Goal: Obtain resource: Download file/media

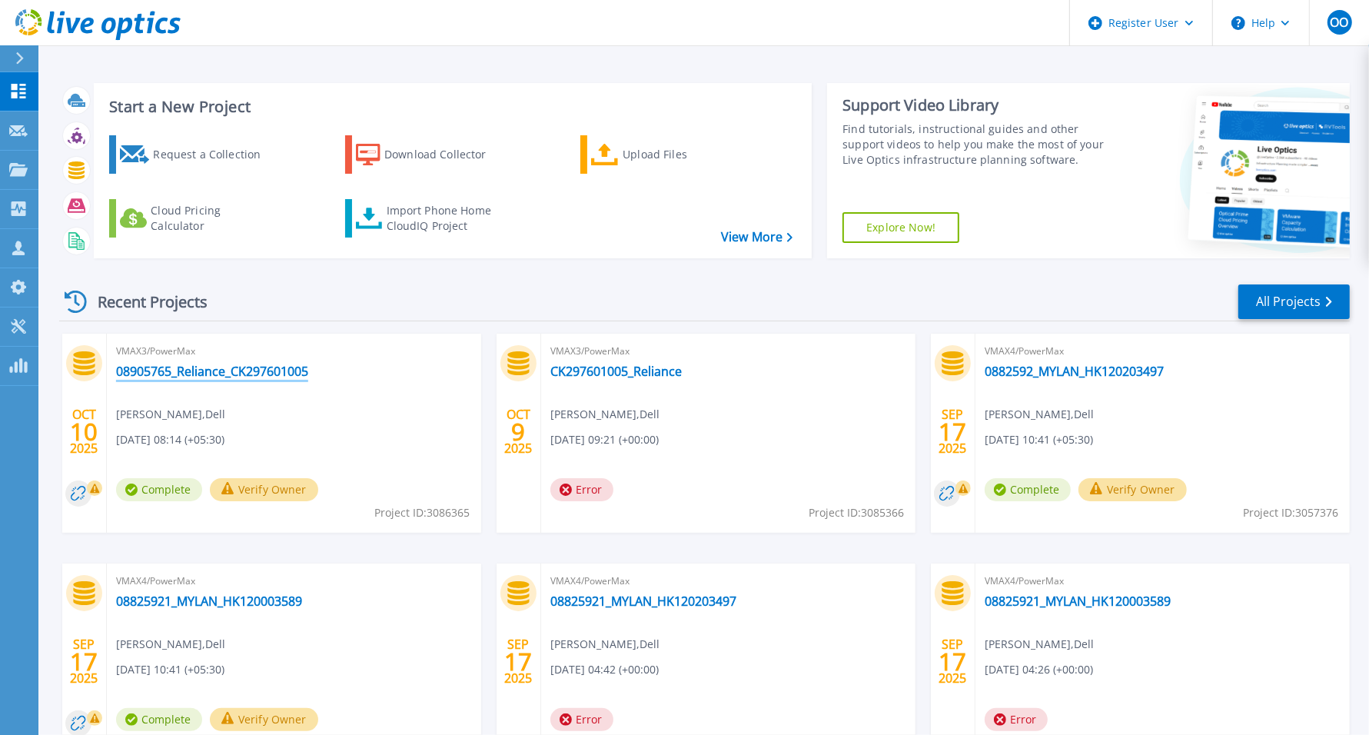
click at [250, 364] on link "08905765_Reliance_CK297601005" at bounding box center [212, 371] width 192 height 15
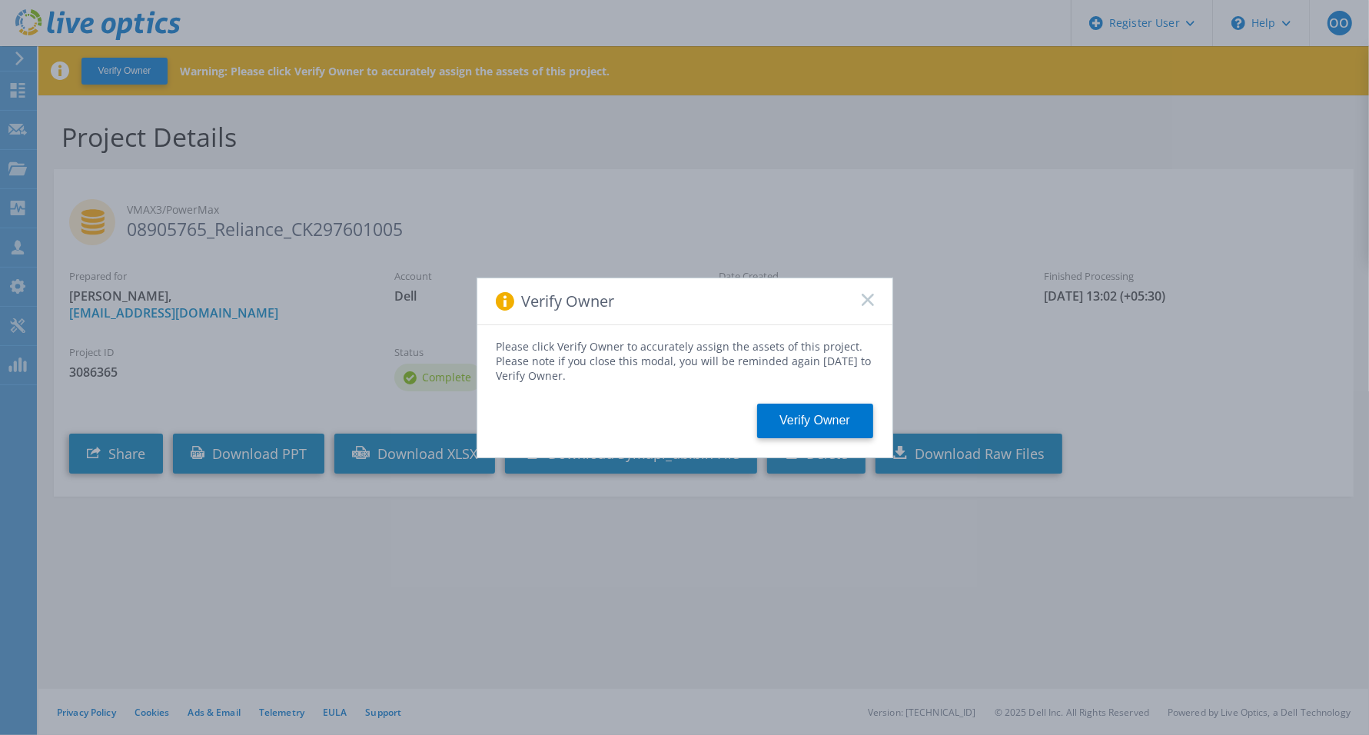
click at [865, 298] on icon at bounding box center [868, 300] width 12 height 12
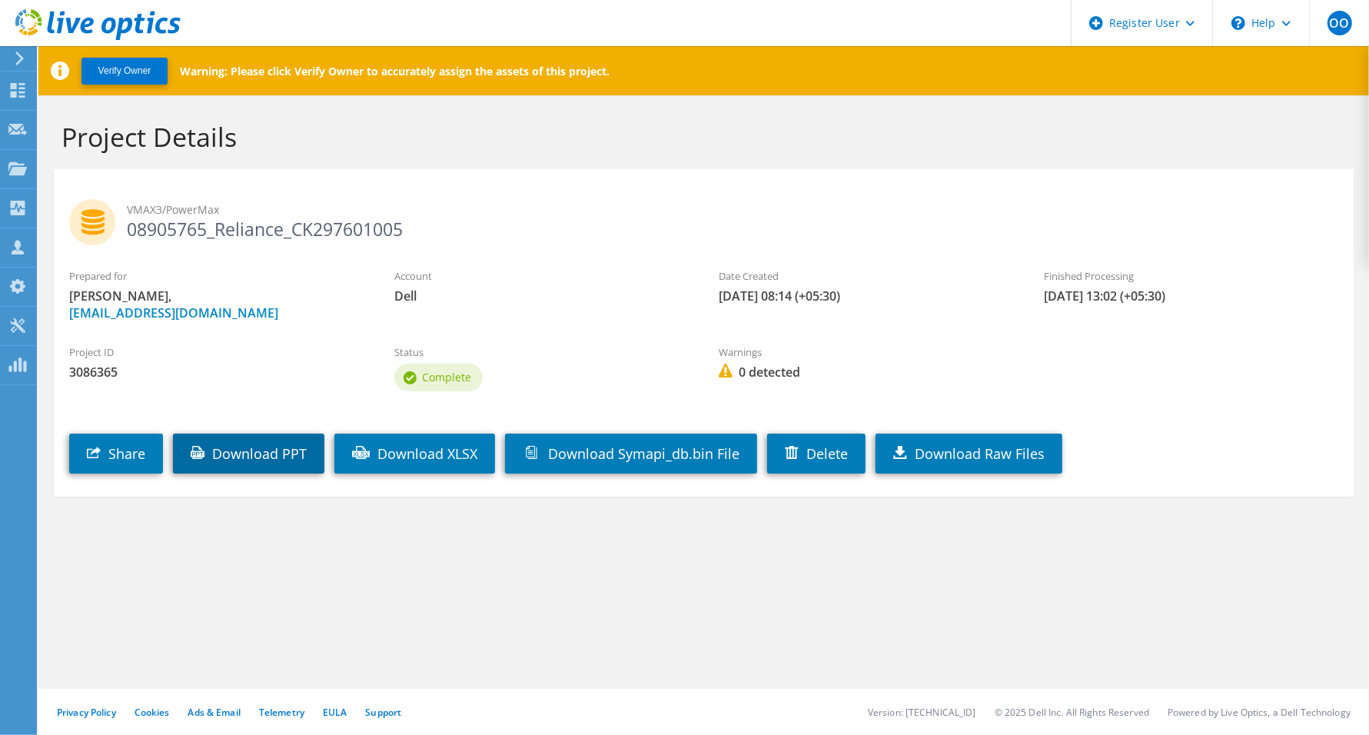
click at [281, 450] on link "Download PPT" at bounding box center [248, 453] width 151 height 40
